Goal: Download file/media

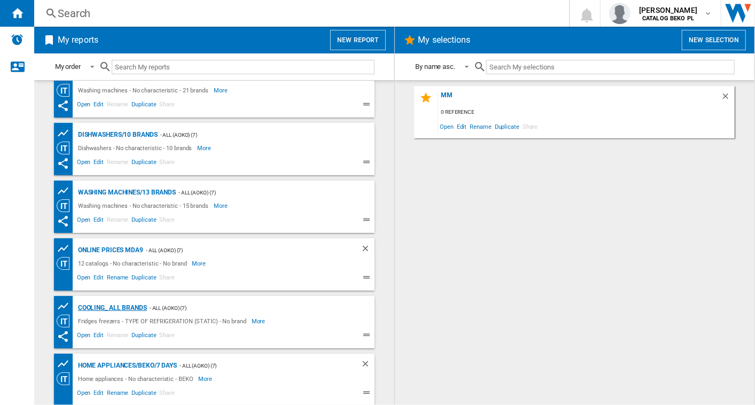
scroll to position [425, 0]
click at [126, 302] on div "COOLING_ ALL BRANDS" at bounding box center [111, 307] width 72 height 13
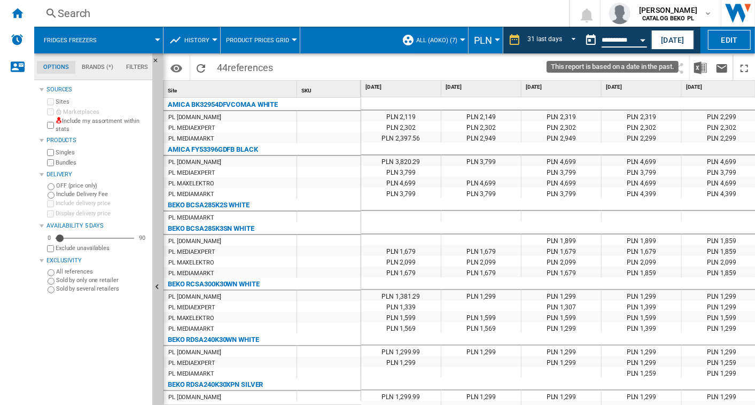
click at [626, 38] on input "**********" at bounding box center [624, 42] width 45 height 10
click at [642, 37] on button "Open calendar" at bounding box center [642, 38] width 19 height 19
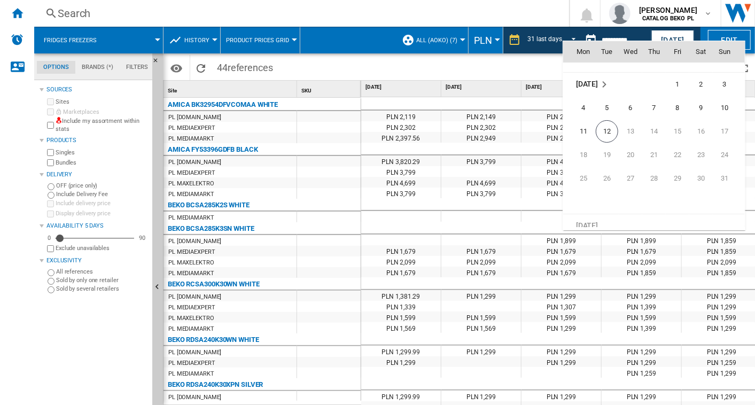
scroll to position [5098, 0]
click at [607, 118] on span "12" at bounding box center [607, 121] width 22 height 22
type input "**********"
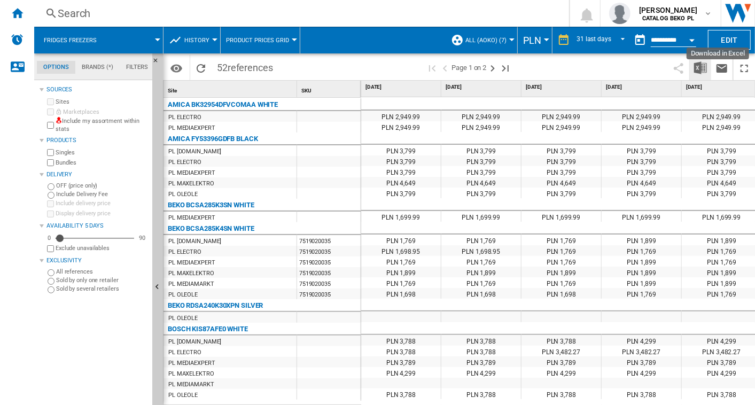
click at [697, 69] on img "Download in Excel" at bounding box center [700, 67] width 13 height 13
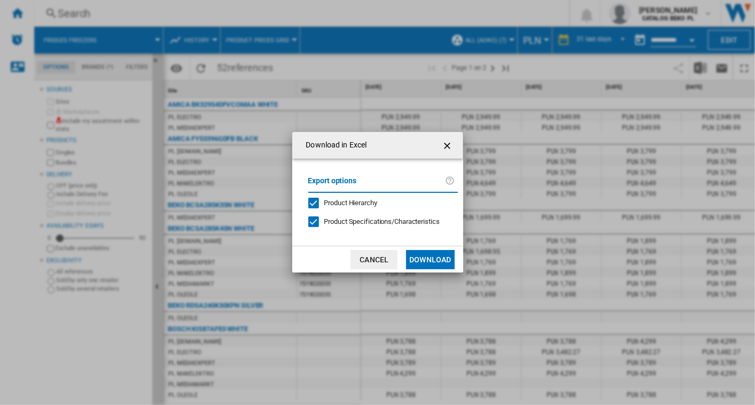
click at [438, 257] on button "Download" at bounding box center [430, 259] width 48 height 19
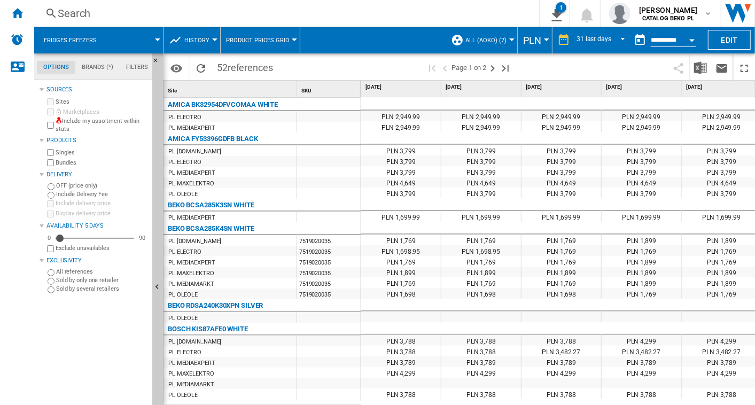
click at [316, 19] on div "Search" at bounding box center [285, 13] width 454 height 15
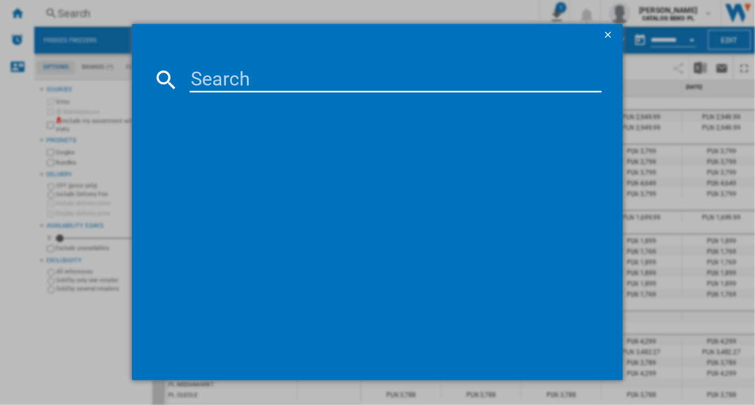
click at [603, 32] on button "button" at bounding box center [608, 34] width 21 height 21
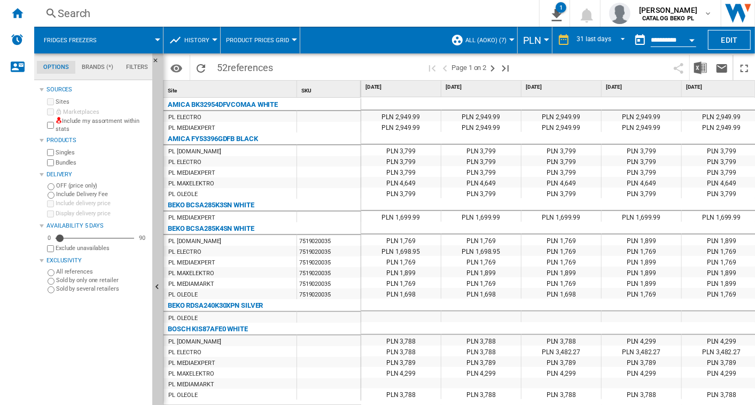
click at [151, 58] on md-tabs-canvas "Options Brands (*) Filters Options Brands (*) Filters" at bounding box center [98, 66] width 128 height 27
click at [154, 41] on span at bounding box center [135, 40] width 46 height 27
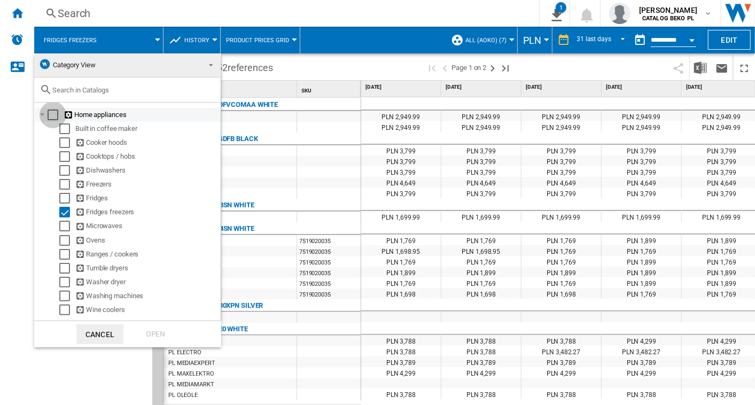
click at [48, 112] on div "Select" at bounding box center [53, 115] width 11 height 11
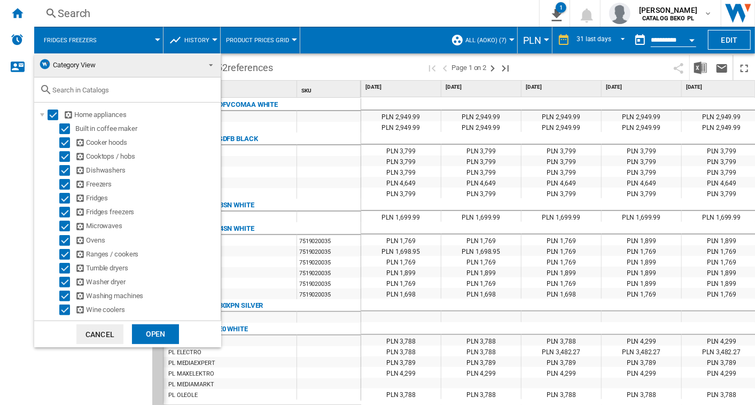
click at [161, 327] on div "Open" at bounding box center [155, 334] width 47 height 20
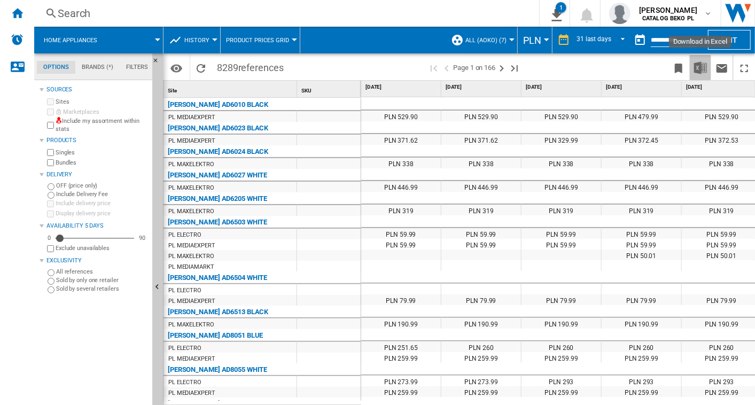
click at [704, 65] on img "Download in Excel" at bounding box center [700, 67] width 13 height 13
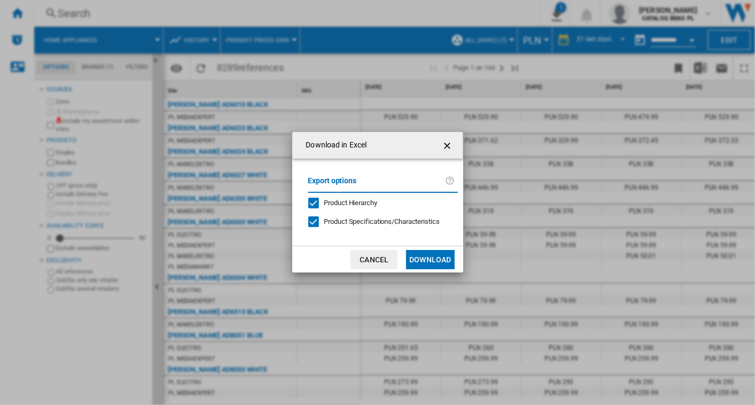
click at [439, 256] on button "Download" at bounding box center [430, 259] width 48 height 19
